Goal: Task Accomplishment & Management: Use online tool/utility

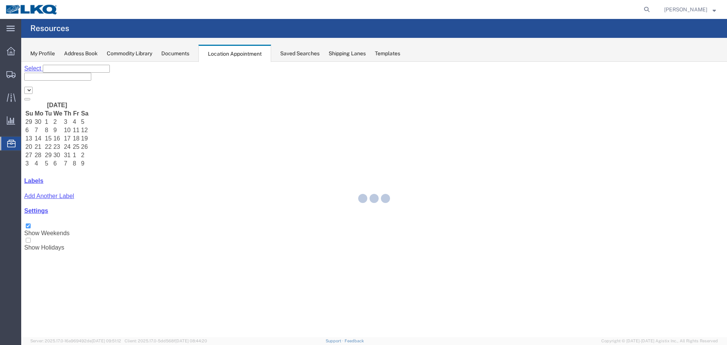
select select "28018"
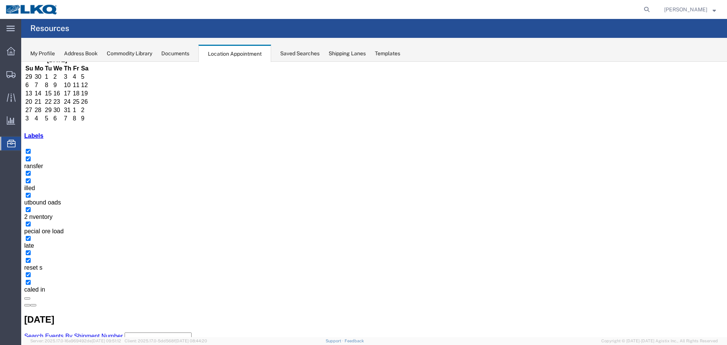
scroll to position [48, 0]
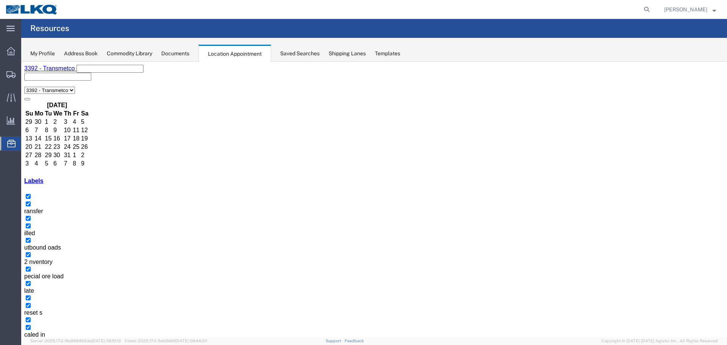
click at [33, 345] on icon "button" at bounding box center [33, 350] width 0 height 0
click at [27, 345] on icon "button" at bounding box center [27, 350] width 0 height 0
